Goal: Task Accomplishment & Management: Use online tool/utility

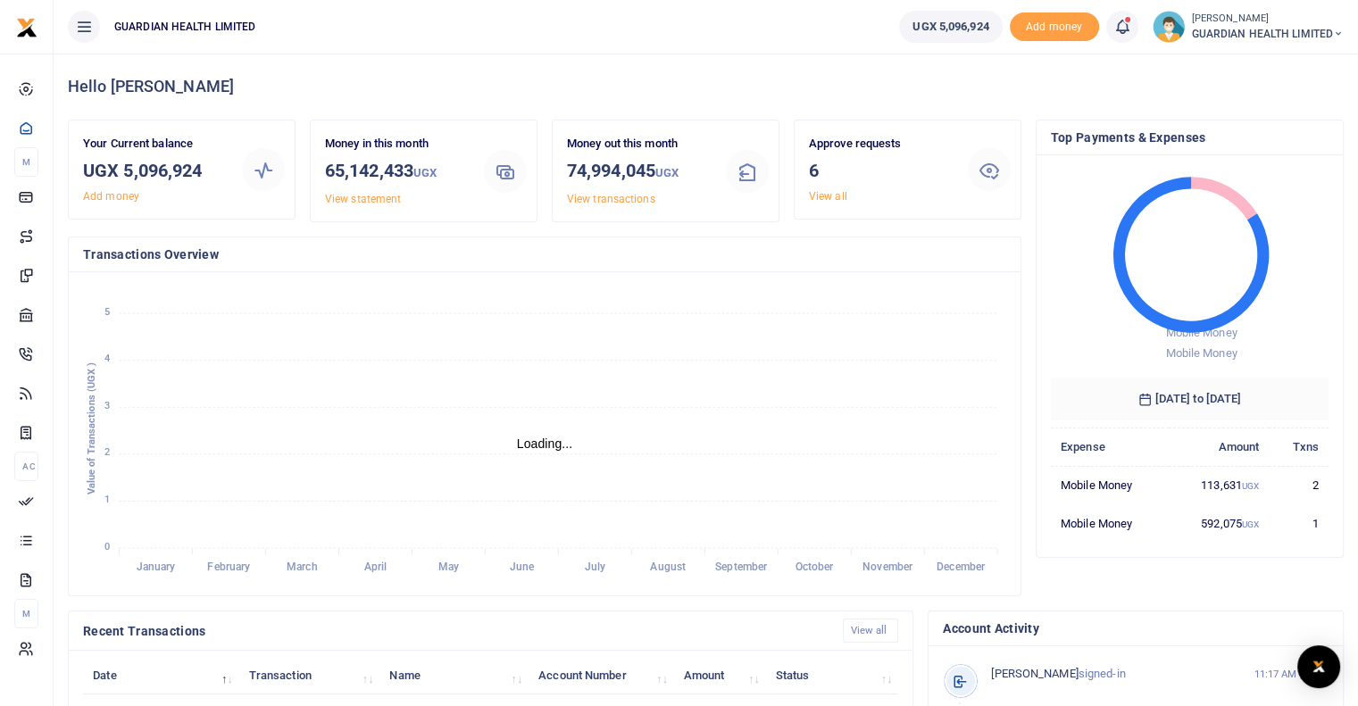
scroll to position [237, 264]
click at [831, 192] on link "View all" at bounding box center [828, 196] width 38 height 13
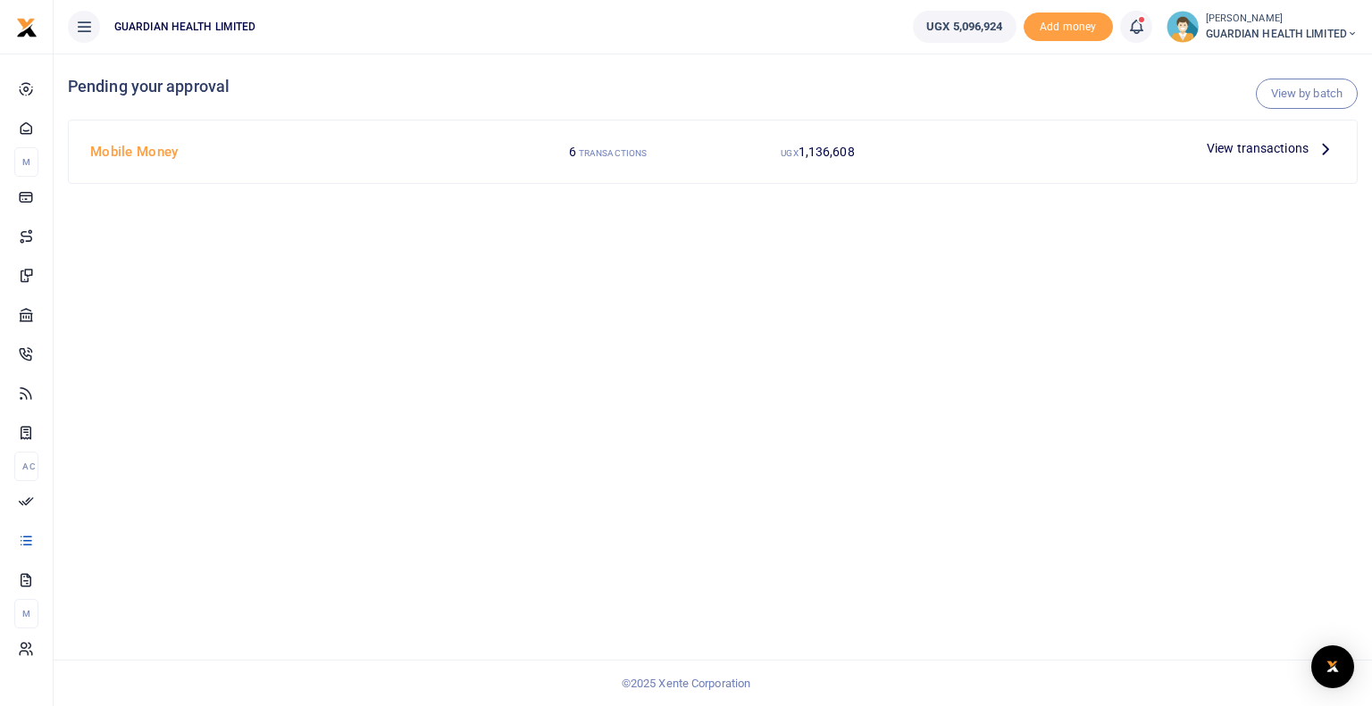
click at [1325, 146] on icon at bounding box center [1325, 148] width 20 height 20
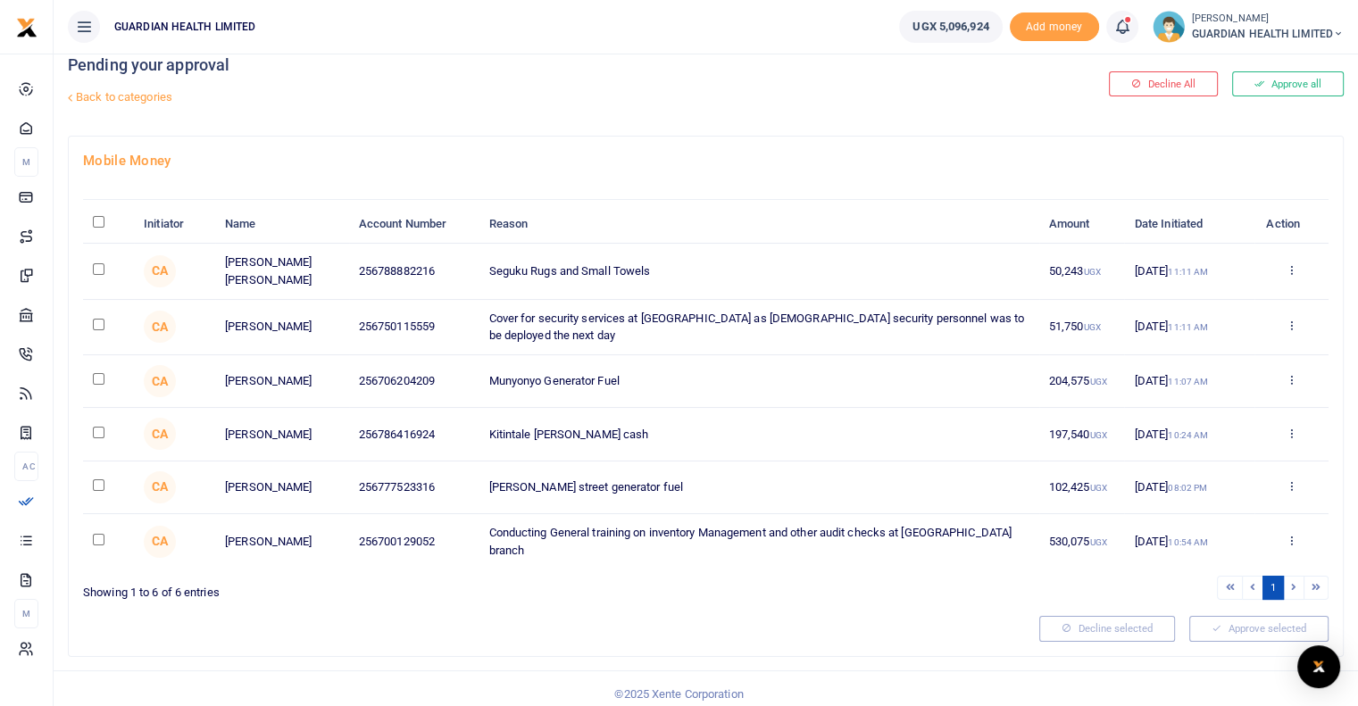
scroll to position [21, 0]
click at [1299, 87] on button "Approve all" at bounding box center [1288, 84] width 112 height 25
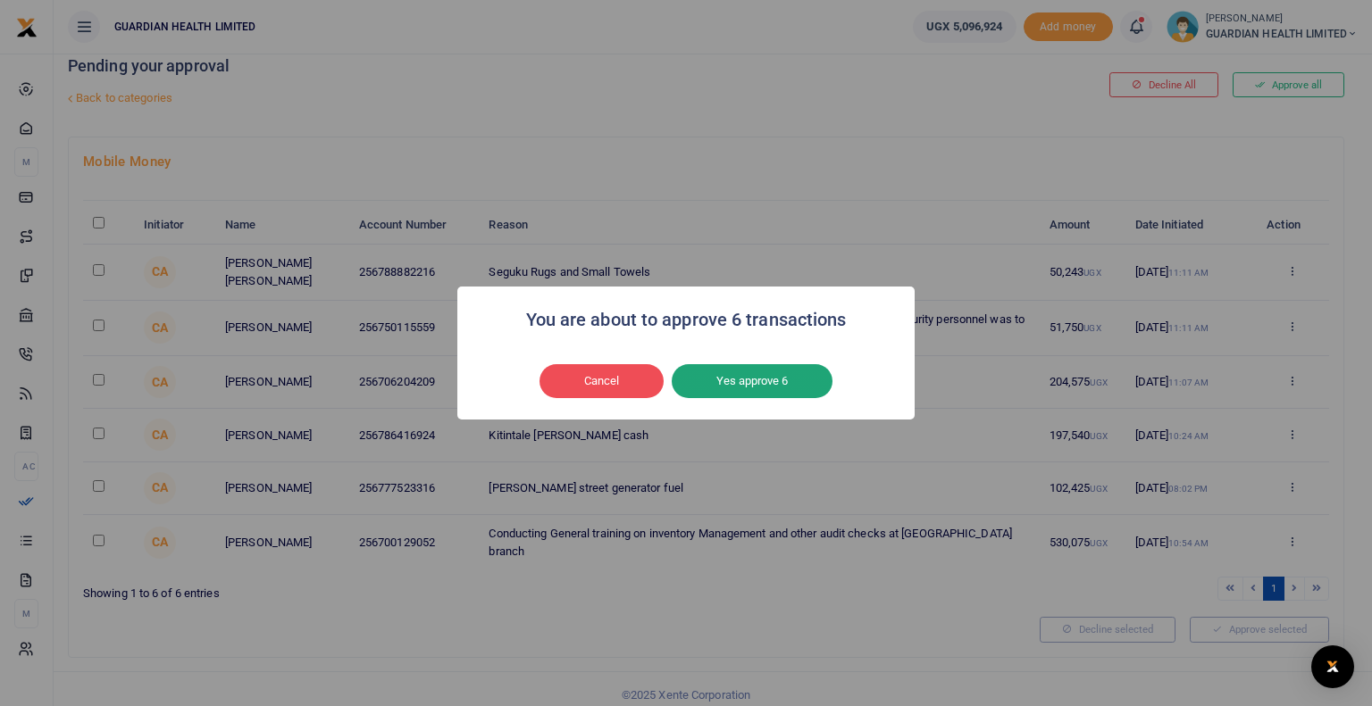
click at [713, 388] on button "Yes approve 6" at bounding box center [751, 381] width 161 height 34
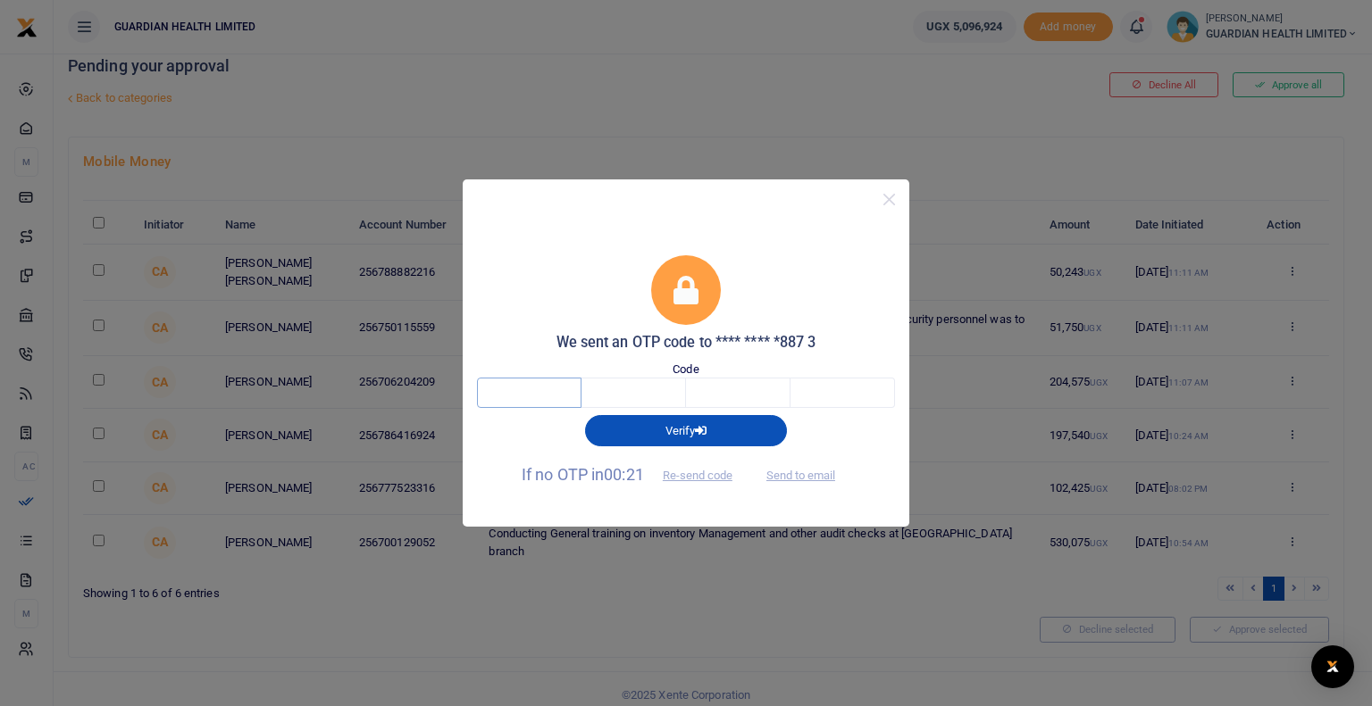
click at [518, 389] on input "text" at bounding box center [529, 393] width 104 height 30
type input "6"
type input "2"
type input "0"
type input "3"
